Goal: Task Accomplishment & Management: Manage account settings

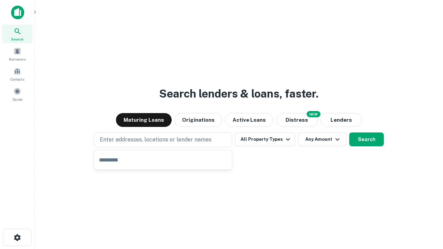
type input "**********"
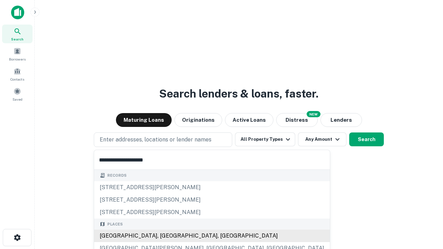
click at [165, 236] on div "[GEOGRAPHIC_DATA], [GEOGRAPHIC_DATA], [GEOGRAPHIC_DATA]" at bounding box center [212, 236] width 236 height 12
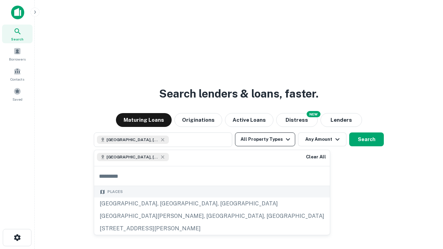
click at [265, 139] on button "All Property Types" at bounding box center [265, 140] width 60 height 14
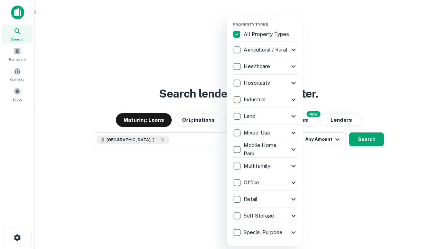
click at [271, 20] on button "button" at bounding box center [271, 20] width 76 height 0
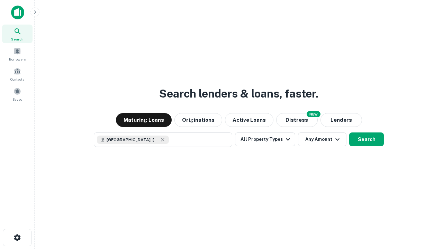
scroll to position [11, 0]
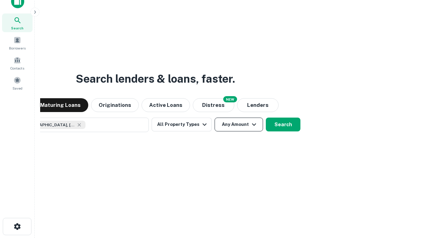
click at [215, 118] on button "Any Amount" at bounding box center [239, 125] width 48 height 14
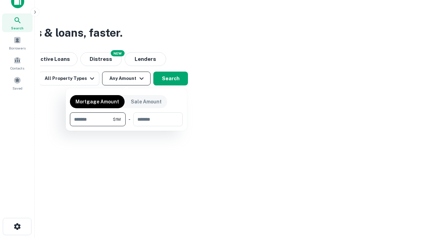
type input "*******"
click at [126, 126] on button "button" at bounding box center [126, 126] width 113 height 0
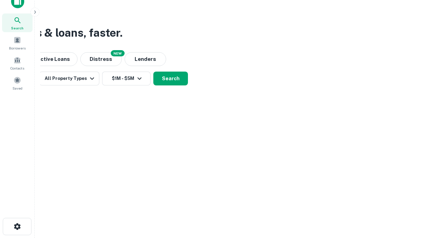
scroll to position [11, 0]
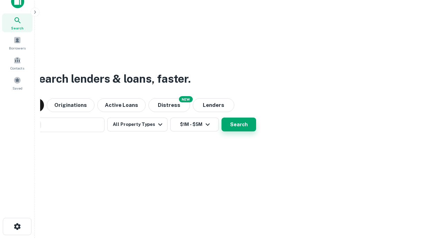
click at [221, 118] on button "Search" at bounding box center [238, 125] width 35 height 14
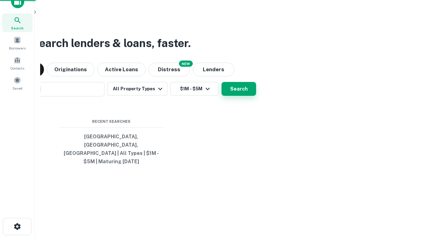
scroll to position [22, 196]
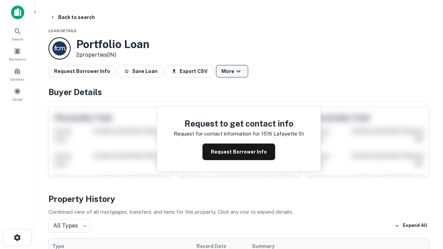
click at [232, 71] on button "More" at bounding box center [232, 71] width 32 height 12
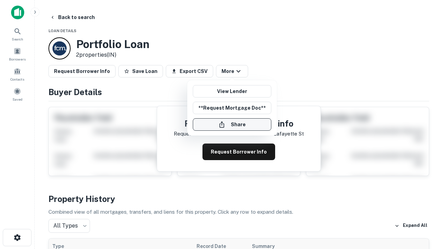
click at [232, 125] on button "Share" at bounding box center [232, 124] width 79 height 12
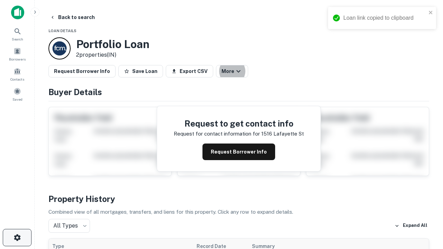
click at [17, 238] on icon "button" at bounding box center [17, 238] width 8 height 8
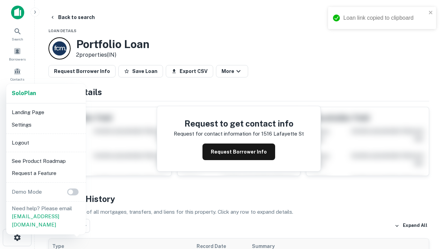
click at [46, 143] on li "Logout" at bounding box center [46, 143] width 74 height 12
